Goal: Task Accomplishment & Management: Use online tool/utility

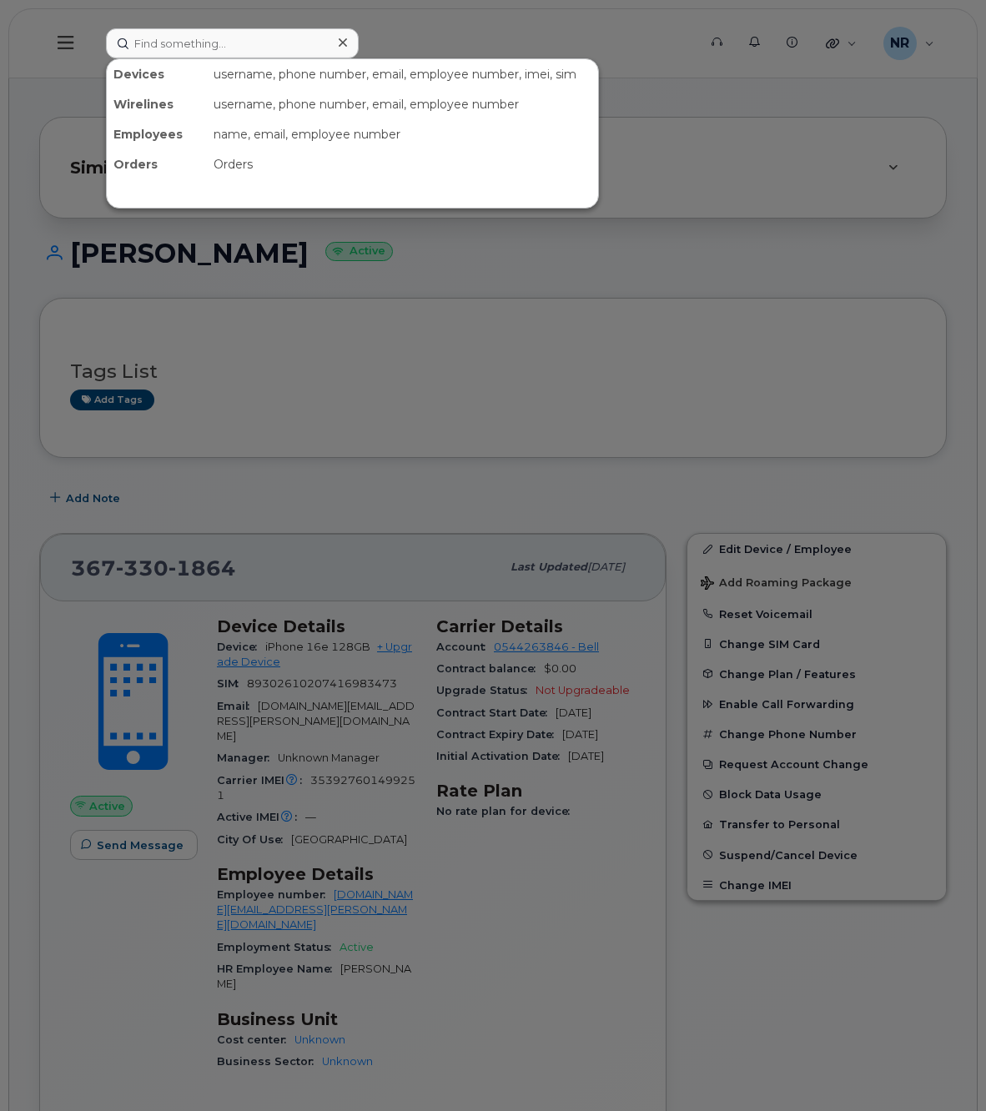
click at [200, 44] on input at bounding box center [232, 43] width 253 height 30
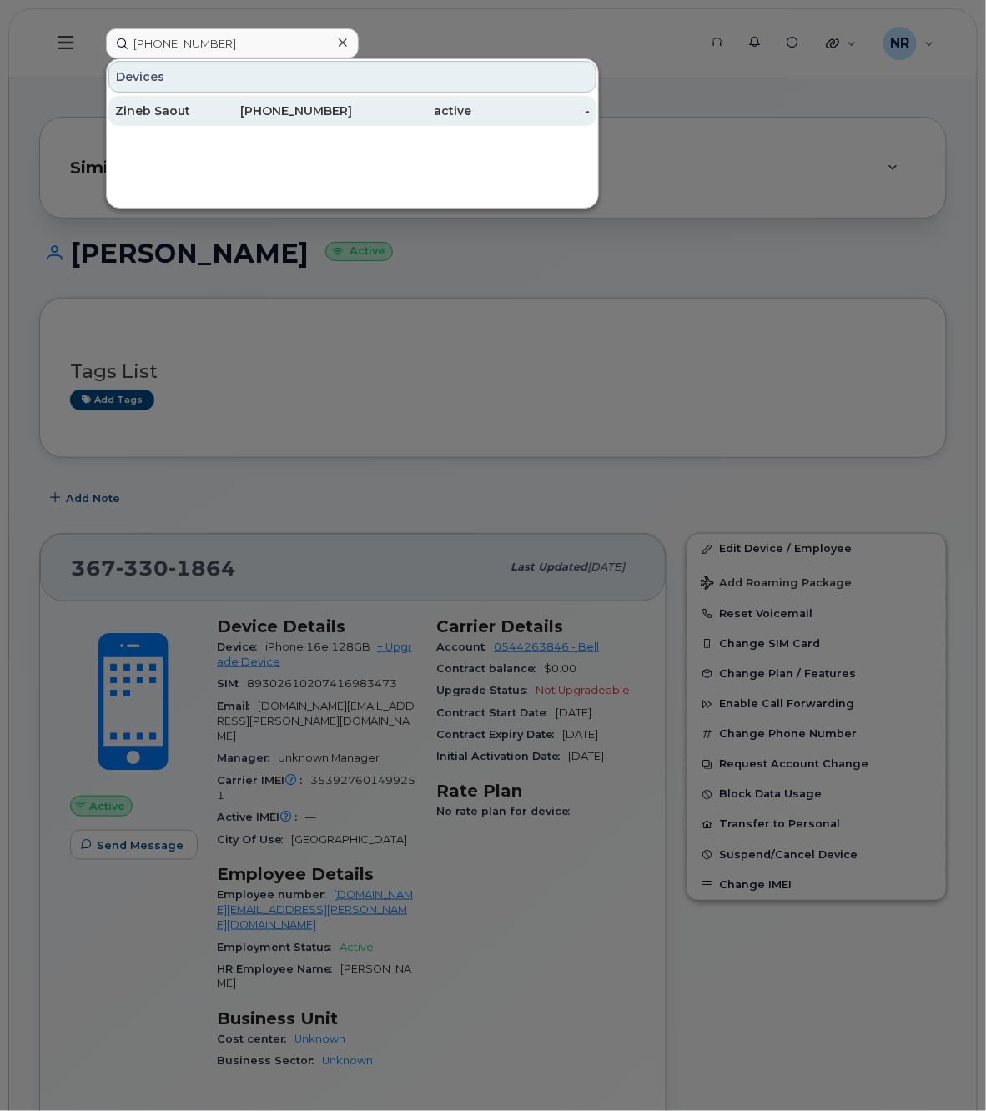
type input "(236) 339-3474"
drag, startPoint x: 139, startPoint y: 111, endPoint x: 269, endPoint y: 98, distance: 130.0
click at [139, 111] on div "Zineb Saout" at bounding box center [174, 111] width 118 height 17
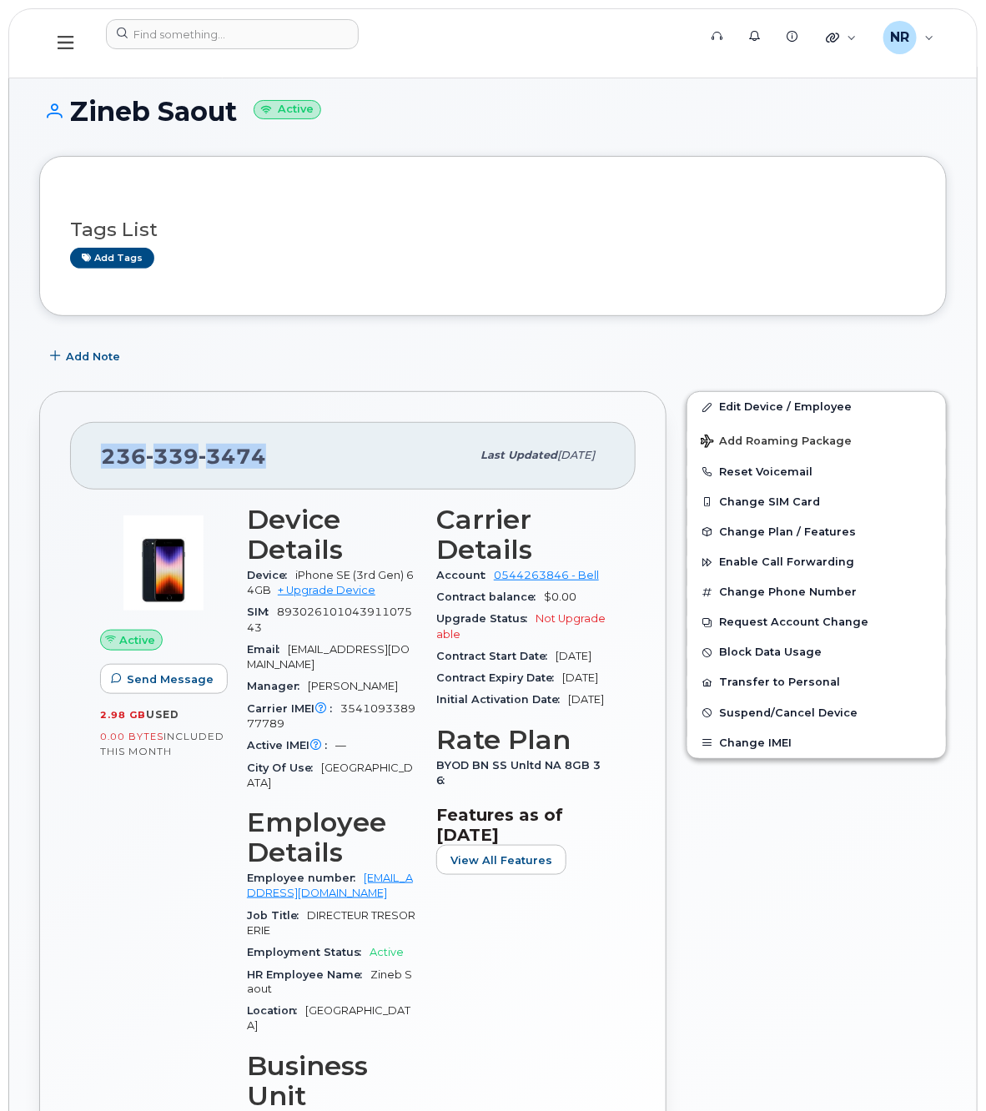
drag, startPoint x: 332, startPoint y: 459, endPoint x: 57, endPoint y: 456, distance: 275.4
click at [57, 456] on div "[PHONE_NUMBER] Last updated [DATE] Active Send Message 2.98 GB  used 0.00 Bytes…" at bounding box center [352, 848] width 627 height 914
copy span "[PHONE_NUMBER]"
click at [82, 355] on span "Add Note" at bounding box center [93, 357] width 54 height 16
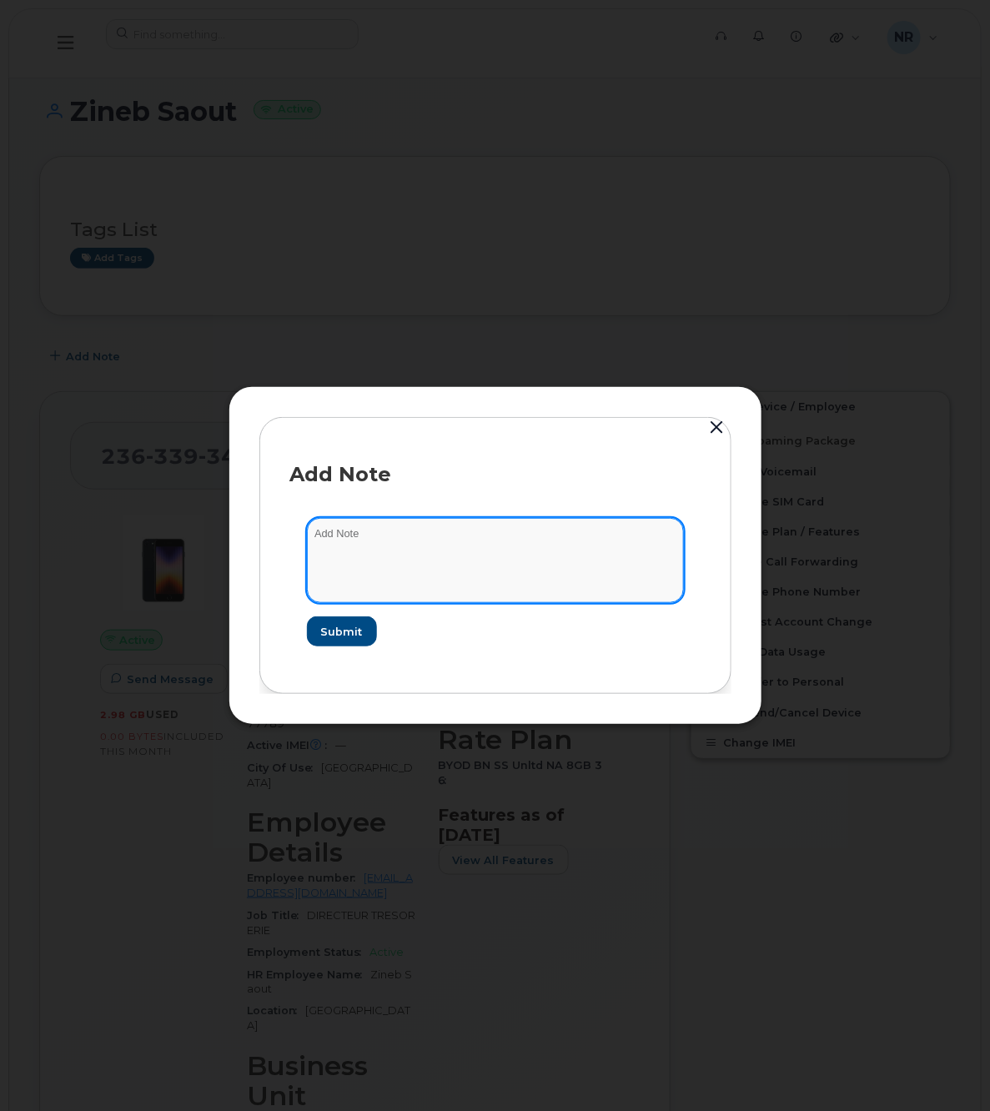
click at [344, 541] on textarea at bounding box center [495, 560] width 377 height 85
paste textarea "La suspension temporaire a été traitée. Numéro de confirmation: 6685357048"
paste textarea "Dates de suspension Début de la suspension2025-09-11Date de réactivation2026-03…"
click at [317, 577] on textarea "La suspension temporaire a été traitée. Numéro de confirmation: 6685357048 Date…" at bounding box center [495, 560] width 377 height 85
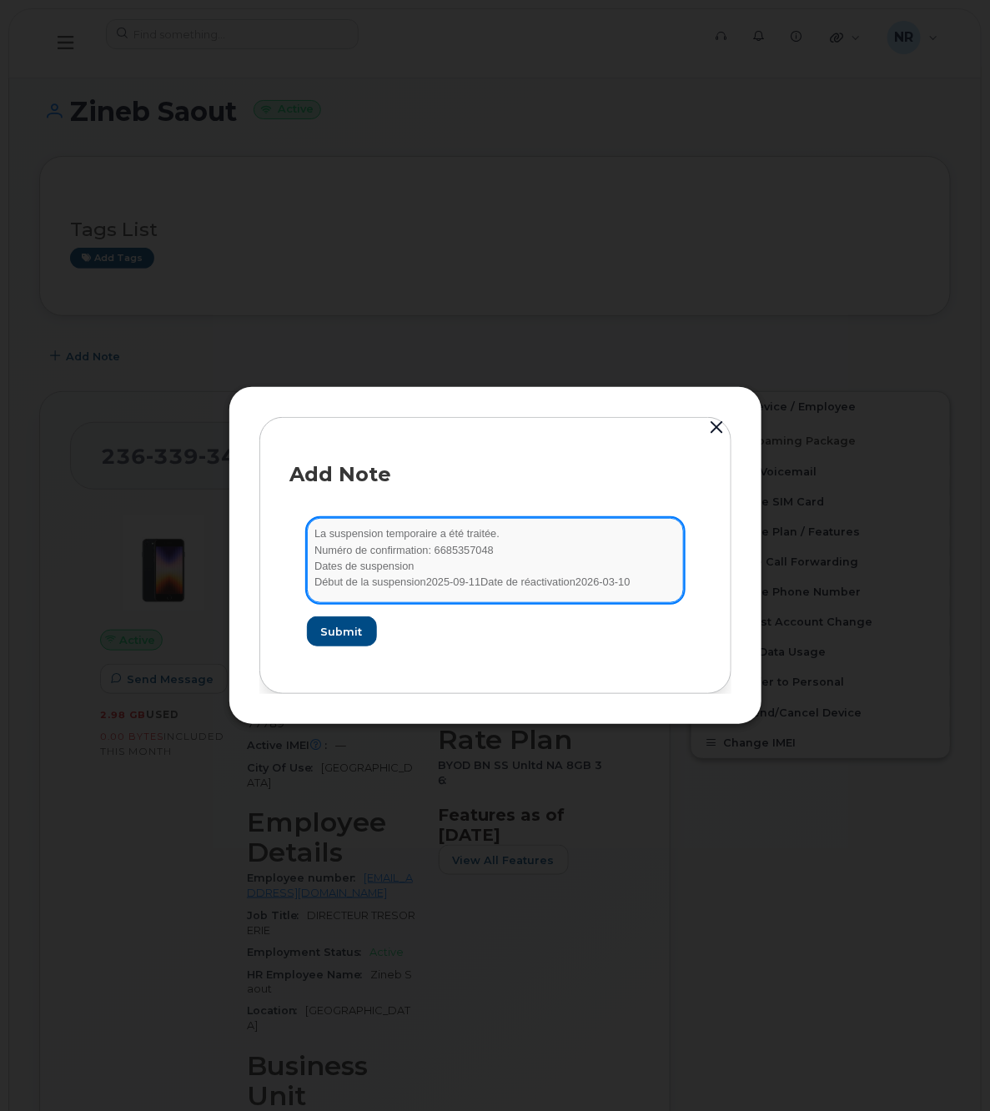
scroll to position [0, 0]
click at [641, 577] on textarea "La suspension temporaire a été traitée. Numéro de confirmation: 6685357048 Date…" at bounding box center [495, 560] width 377 height 85
paste textarea "Good Afternoon, Thanks for the quick reply. The computer has not yet been retur…"
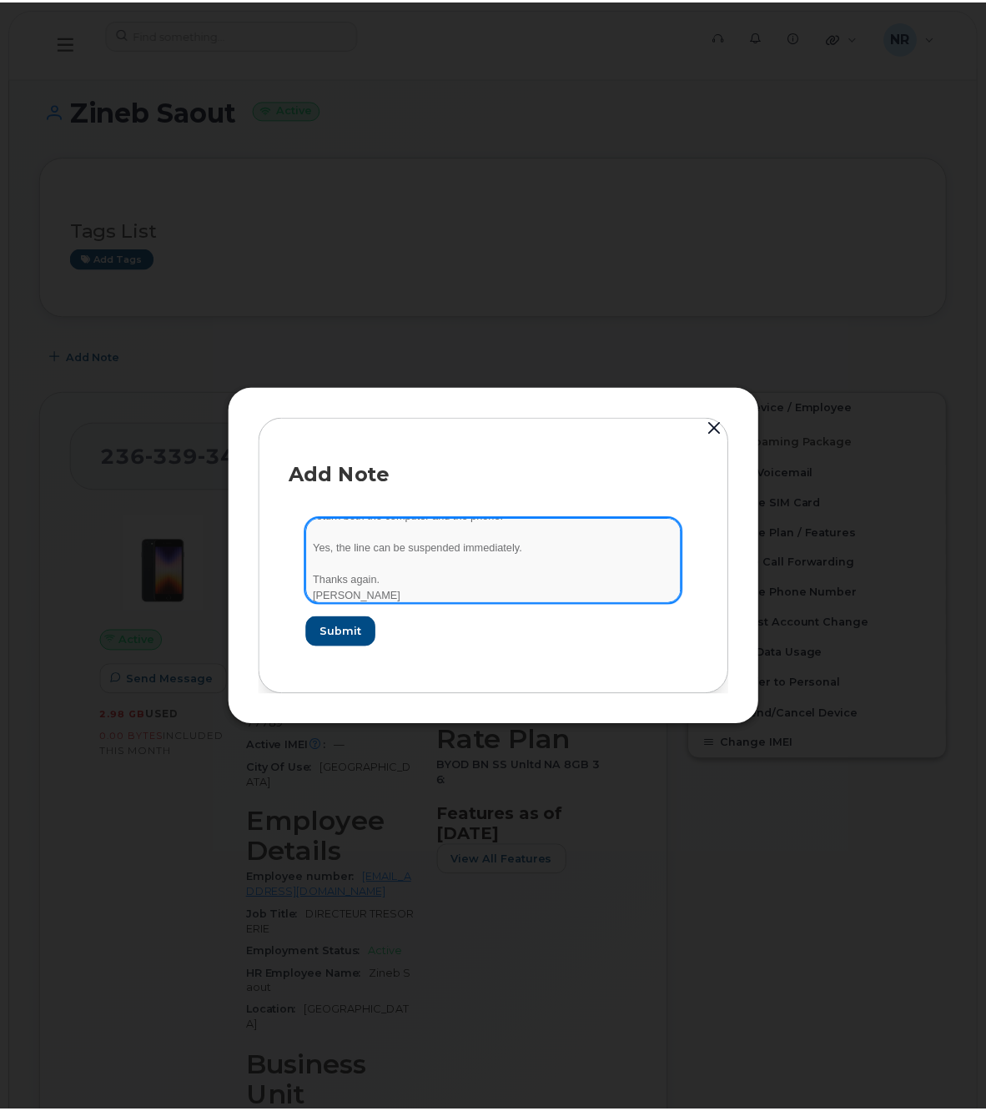
scroll to position [234, 0]
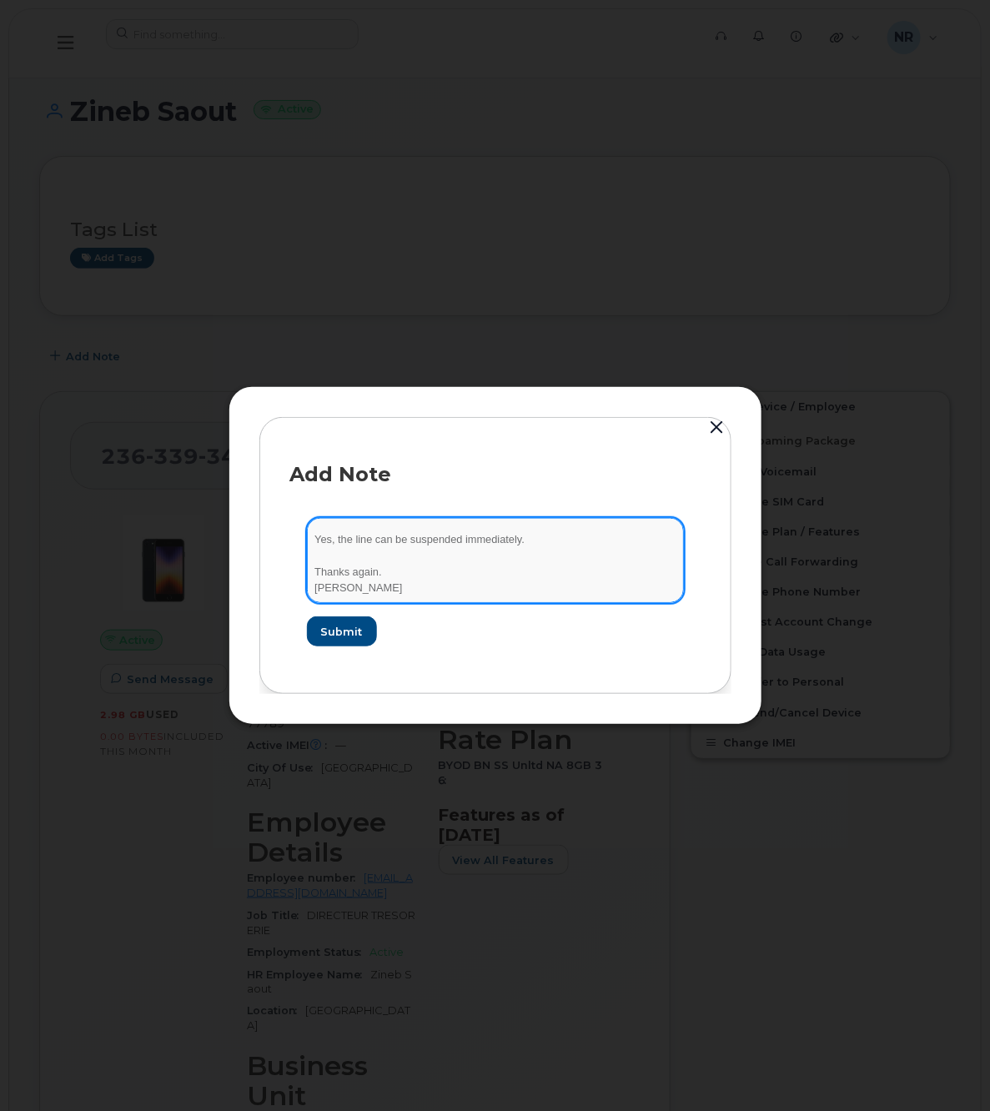
drag, startPoint x: 372, startPoint y: 597, endPoint x: 313, endPoint y: 601, distance: 59.4
click at [313, 601] on textarea "La suspension temporaire a été traitée. Numéro de confirmation: 6685357048 Date…" at bounding box center [495, 560] width 377 height 85
paste textarea "Lennon"
type textarea "La suspension temporaire a été traitée. Numéro de confirmation: 6685357048 Date…"
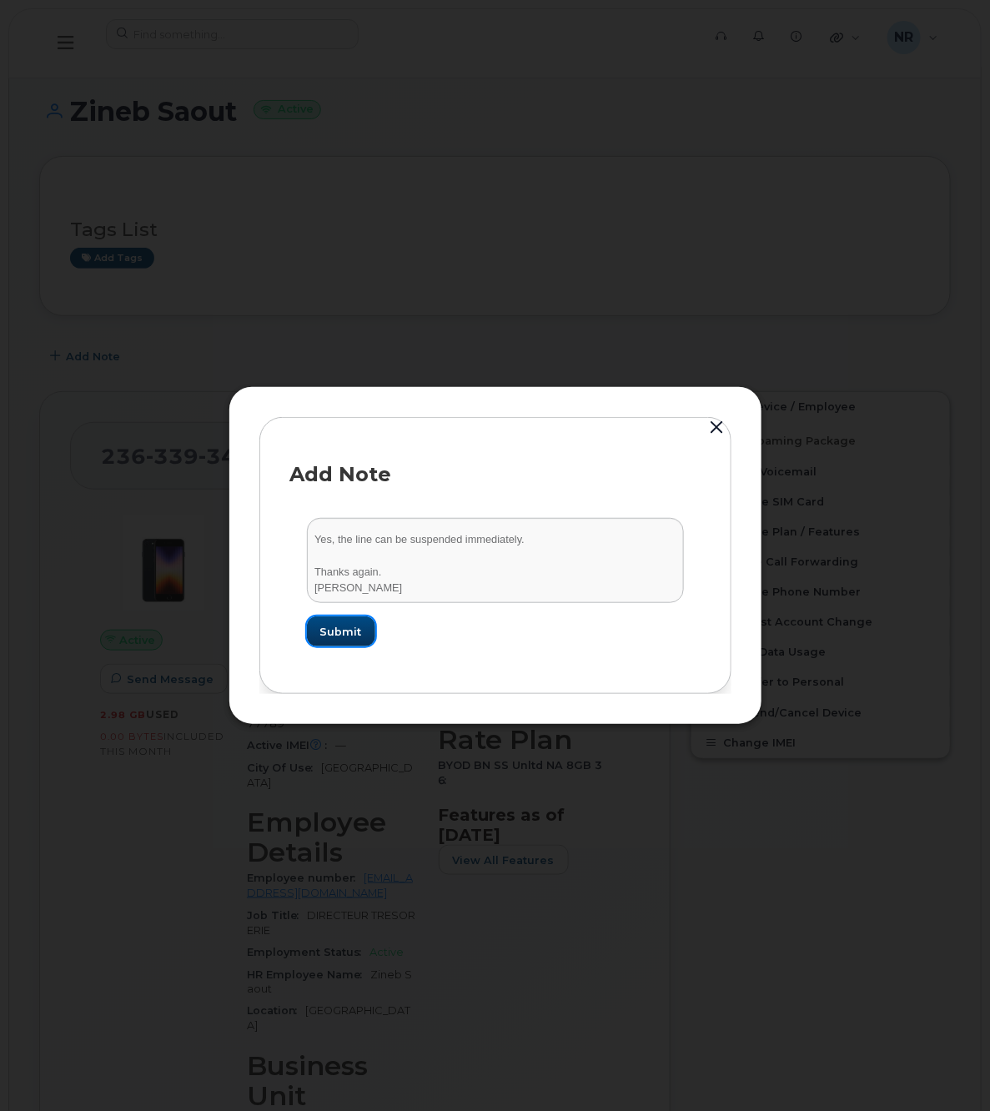
click at [334, 628] on span "Submit" at bounding box center [341, 632] width 42 height 16
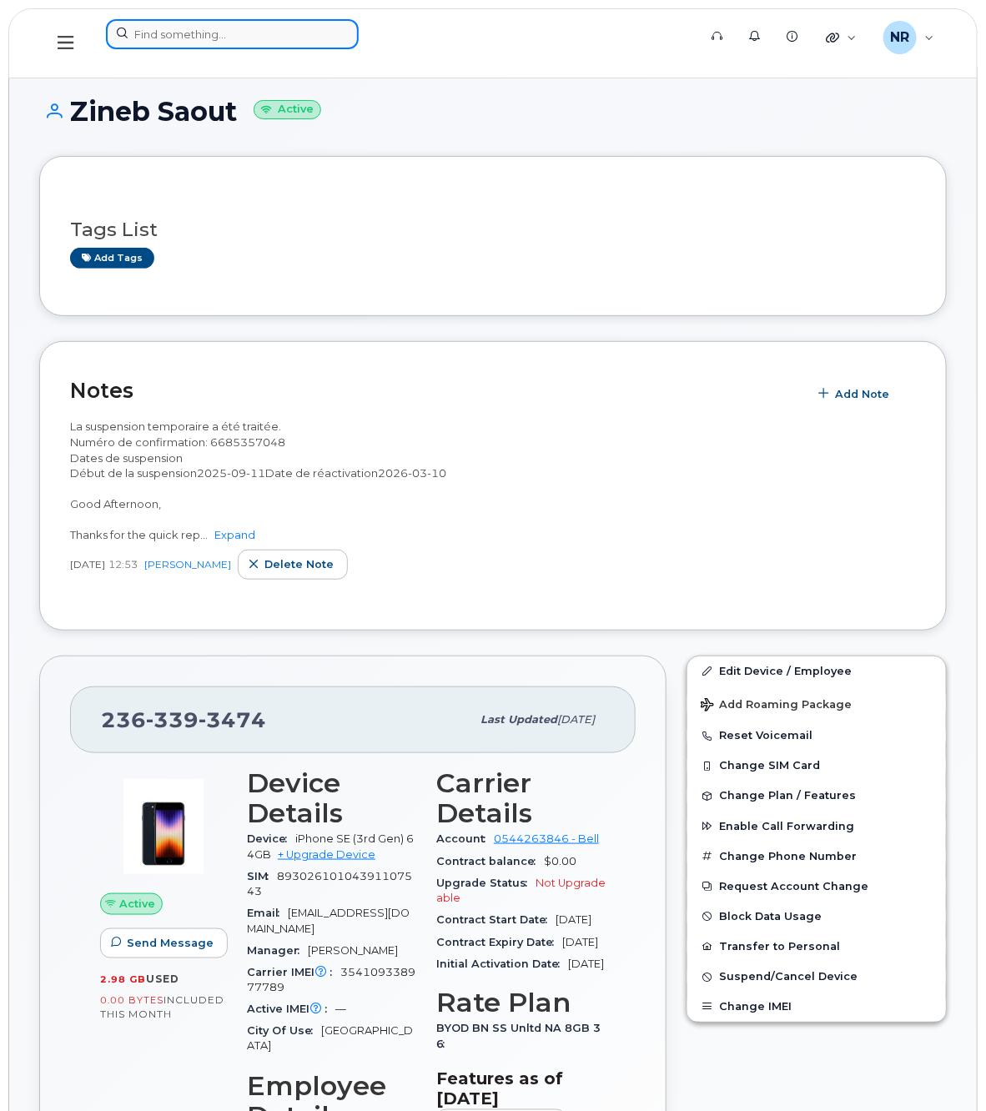
click at [179, 31] on input at bounding box center [232, 34] width 253 height 30
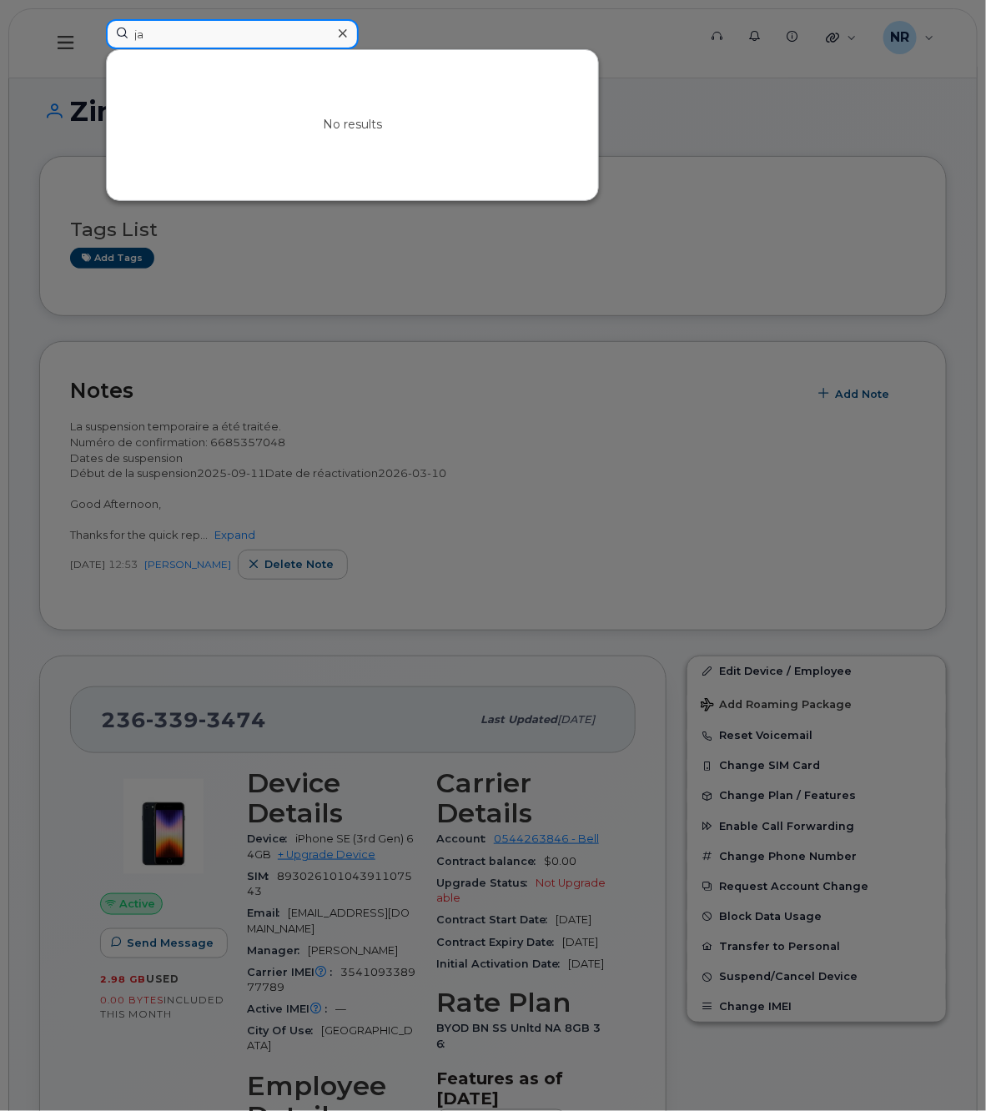
type input "j"
type input "c"
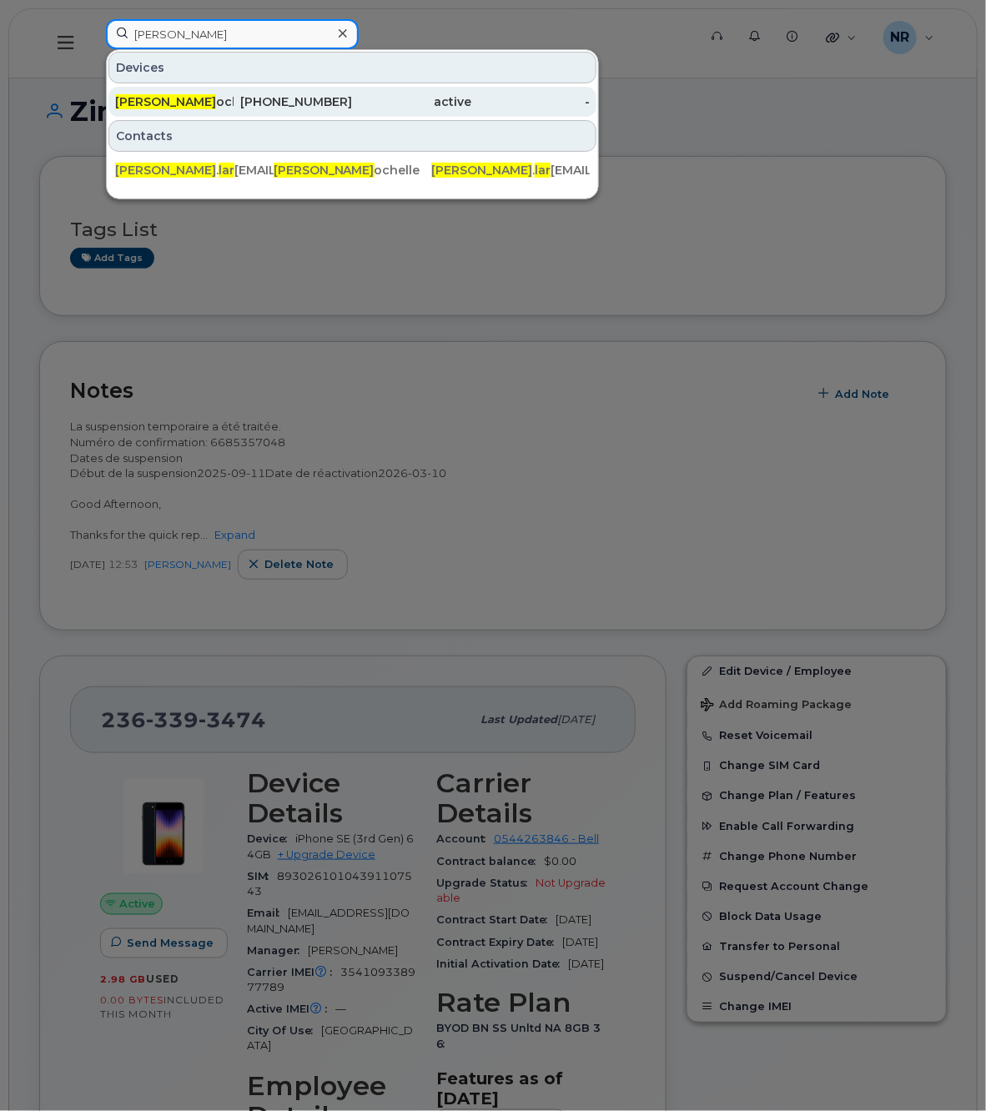
type input "charles lar"
click at [163, 107] on span "Charles Lar" at bounding box center [165, 101] width 101 height 15
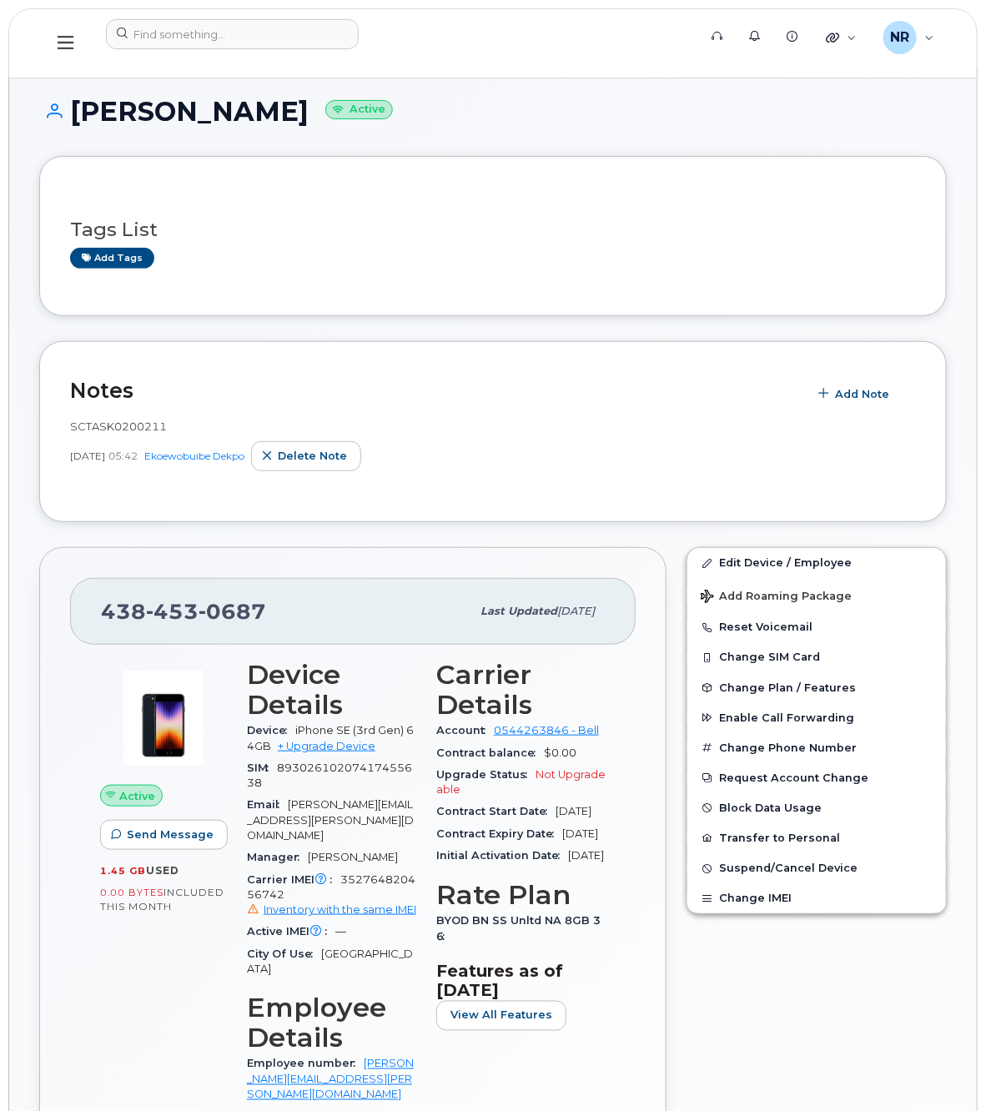
scroll to position [104, 0]
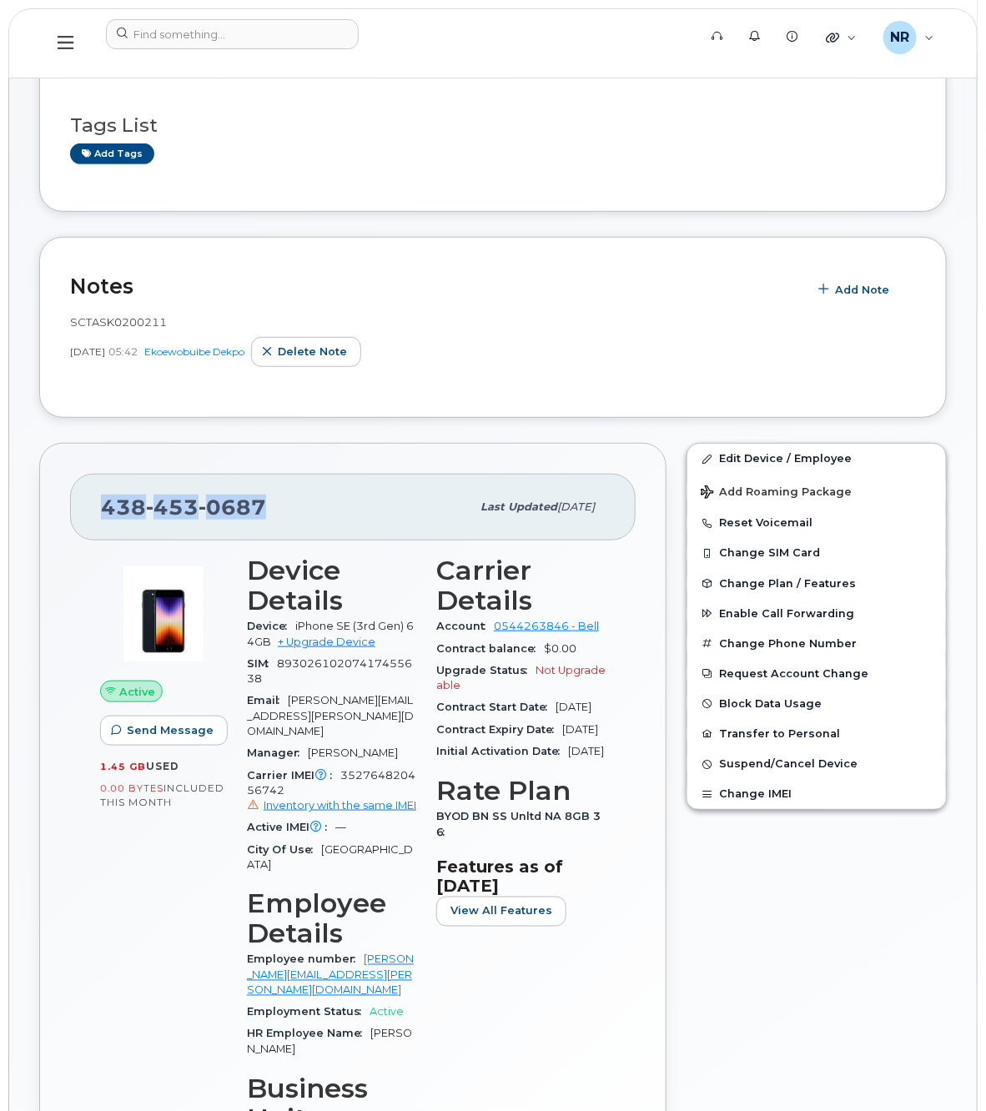
drag, startPoint x: 264, startPoint y: 511, endPoint x: 77, endPoint y: 511, distance: 186.9
click at [77, 511] on div "[PHONE_NUMBER] Last updated [DATE]" at bounding box center [353, 507] width 566 height 67
copy span "[PHONE_NUMBER]"
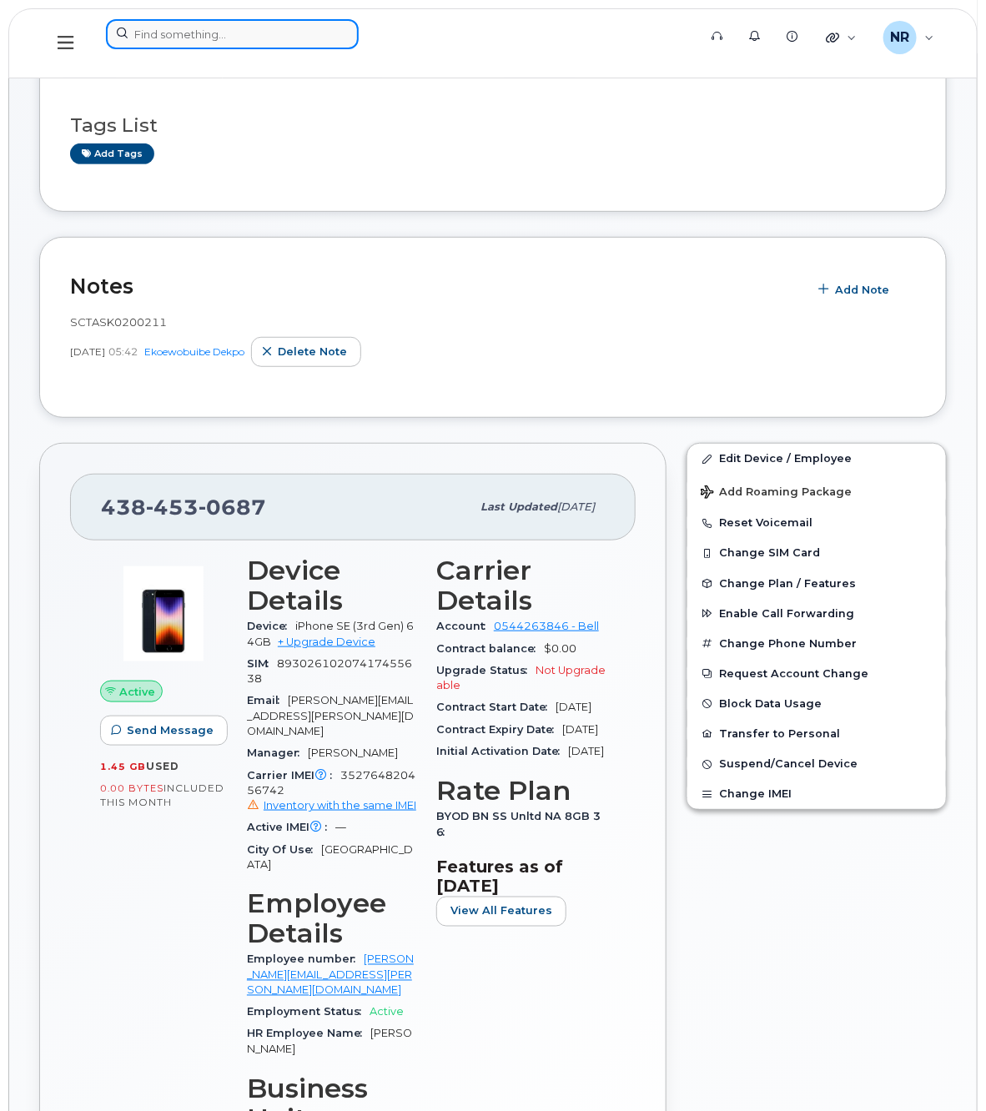
click at [182, 42] on input at bounding box center [232, 34] width 253 height 30
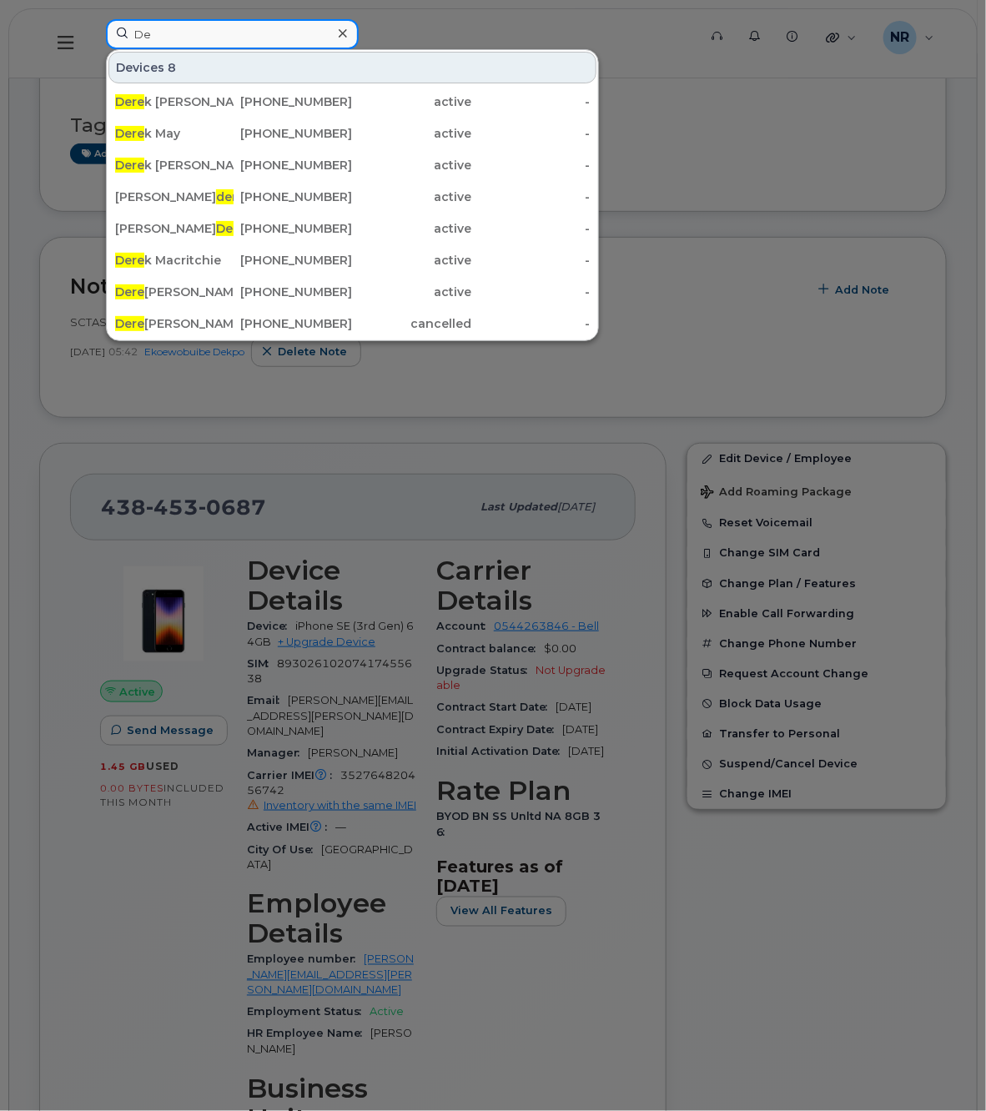
type input "D"
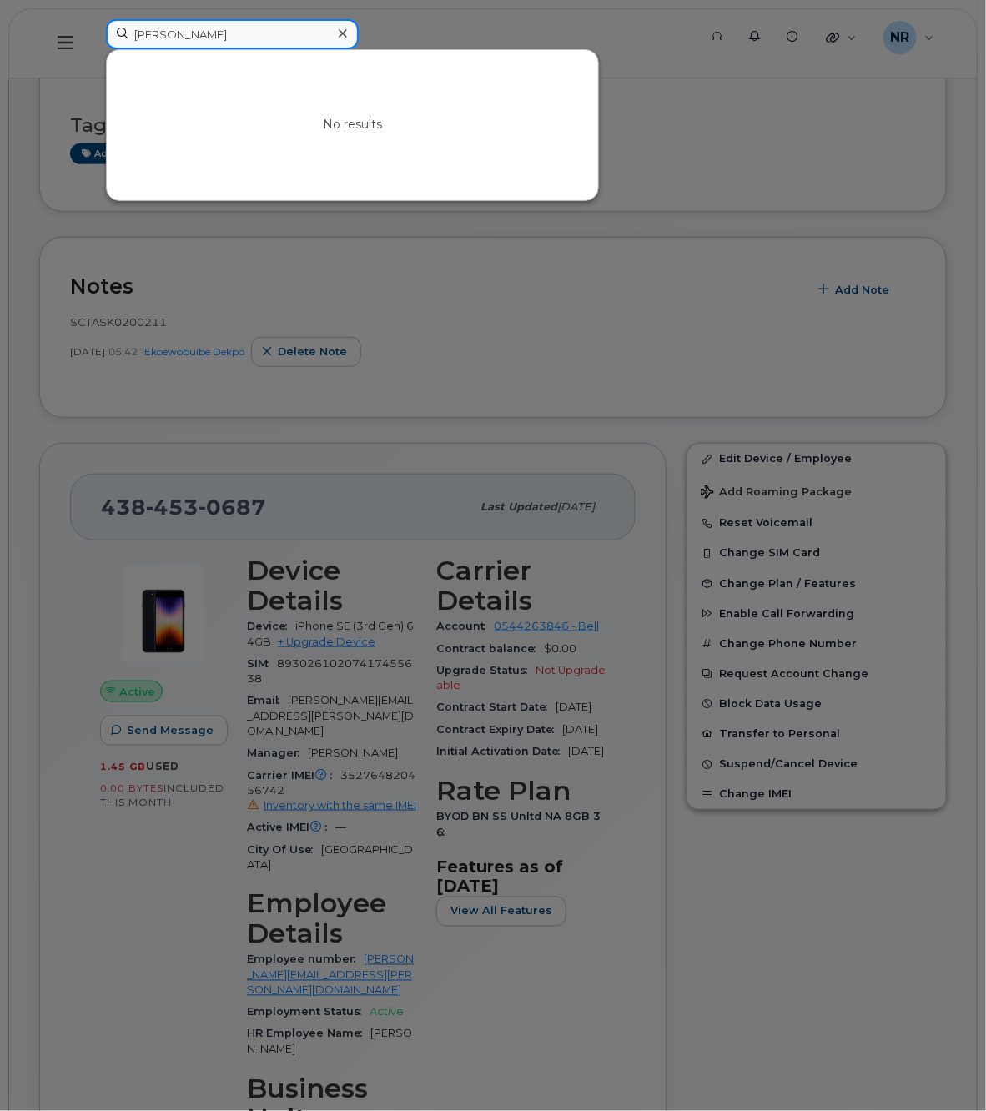
drag, startPoint x: 205, startPoint y: 36, endPoint x: 90, endPoint y: 42, distance: 115.3
click at [93, 42] on div "[PERSON_NAME] cor No results" at bounding box center [396, 43] width 607 height 48
drag, startPoint x: 139, startPoint y: 34, endPoint x: 28, endPoint y: 33, distance: 111.8
click at [93, 33] on div "[PERSON_NAME] No results" at bounding box center [396, 43] width 607 height 48
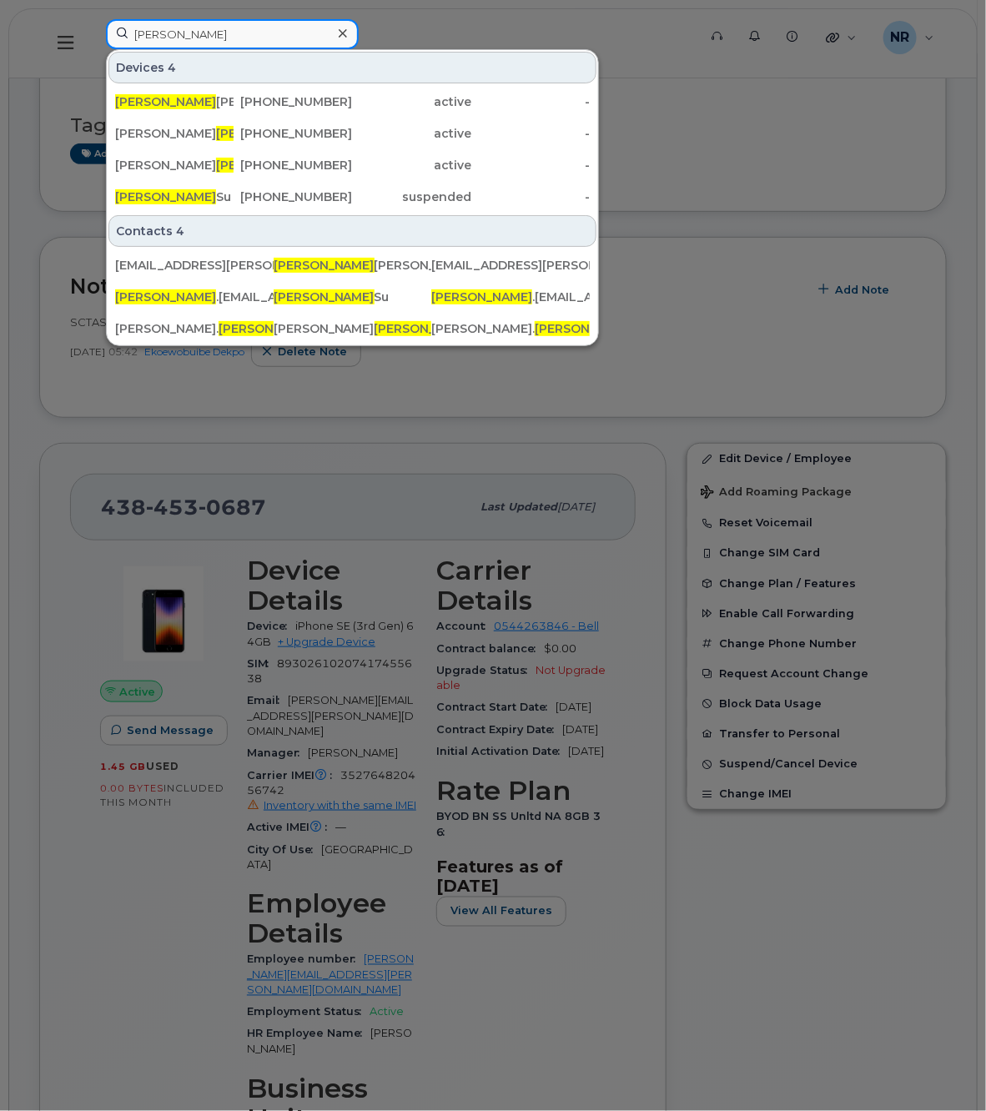
drag, startPoint x: 209, startPoint y: 23, endPoint x: 26, endPoint y: 26, distance: 183.6
click at [93, 26] on div "[PERSON_NAME] 4 [PERSON_NAME] [PERSON_NAME] [PHONE_NUMBER] active - [PERSON_NAM…" at bounding box center [396, 43] width 607 height 48
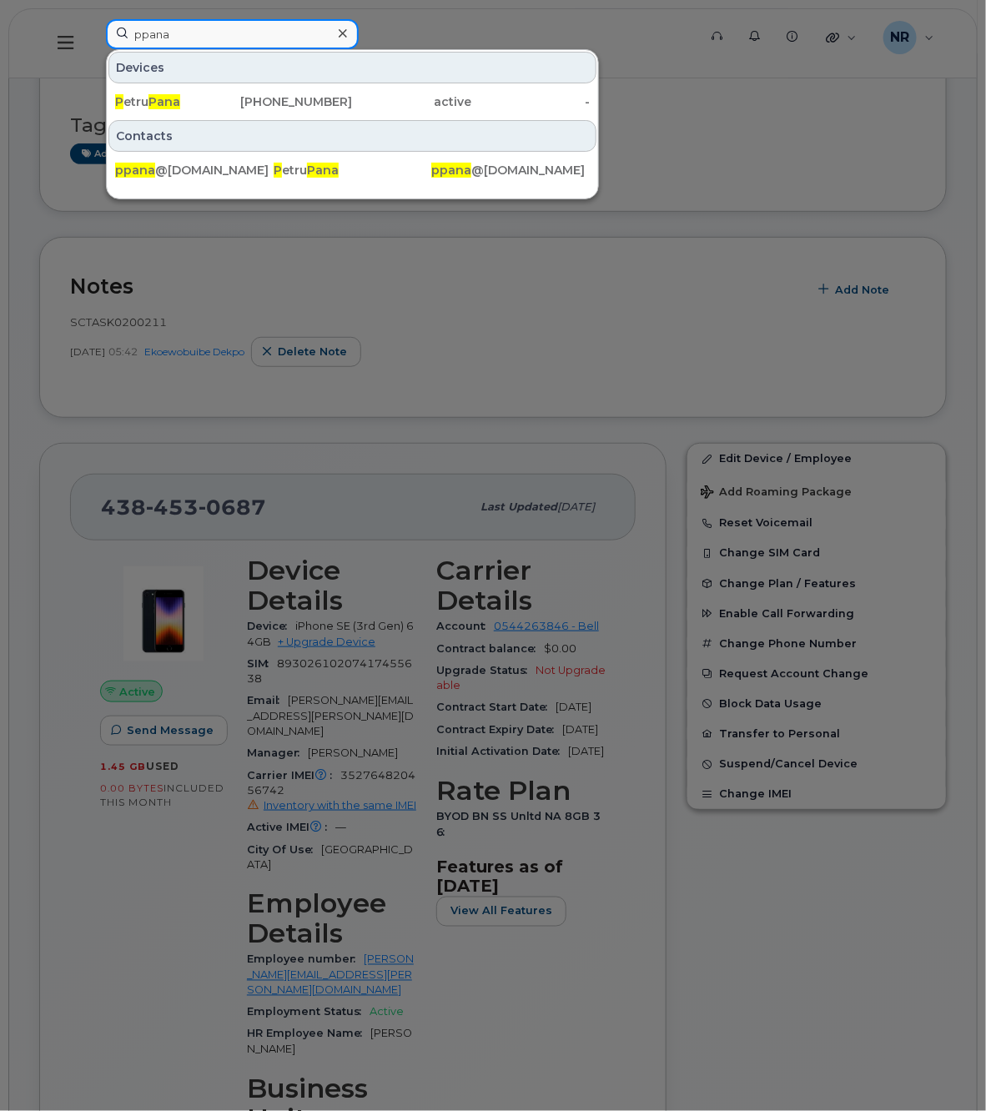
type input "ppana"
